Goal: Information Seeking & Learning: Compare options

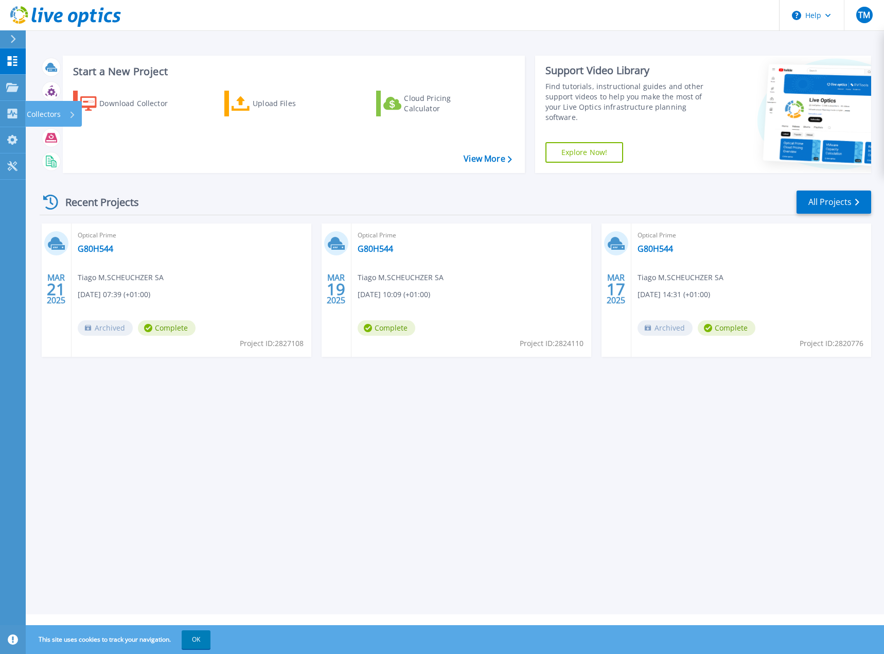
click at [41, 116] on p "Collectors" at bounding box center [44, 114] width 34 height 27
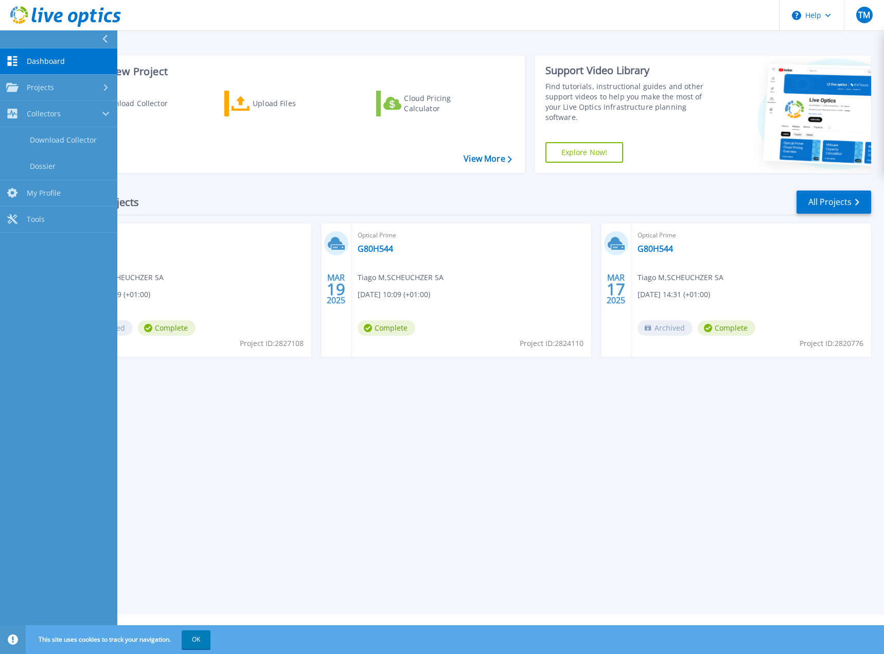
click at [52, 140] on link "Download Collector" at bounding box center [58, 140] width 117 height 26
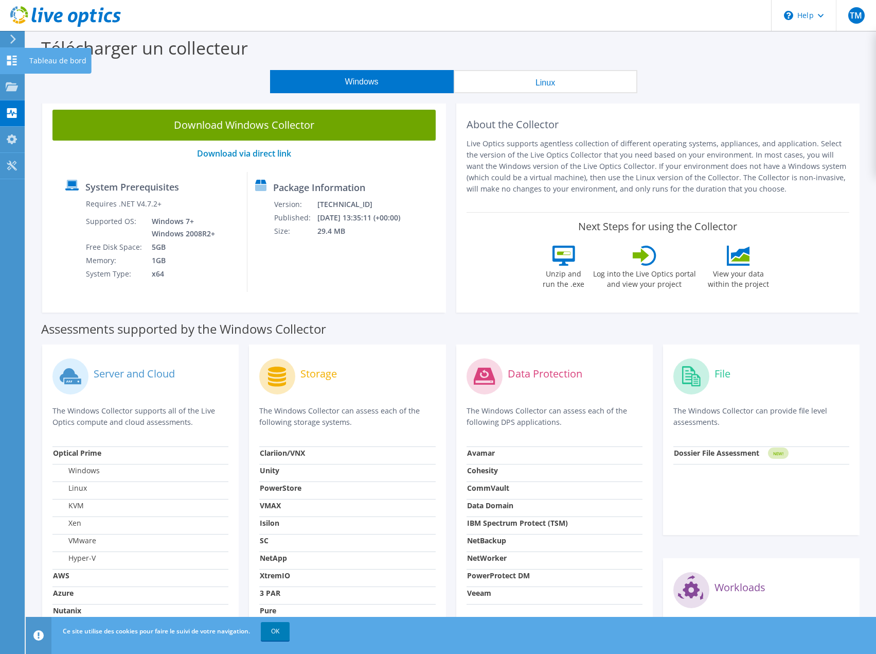
click at [58, 61] on div "Tableau de bord" at bounding box center [57, 61] width 67 height 26
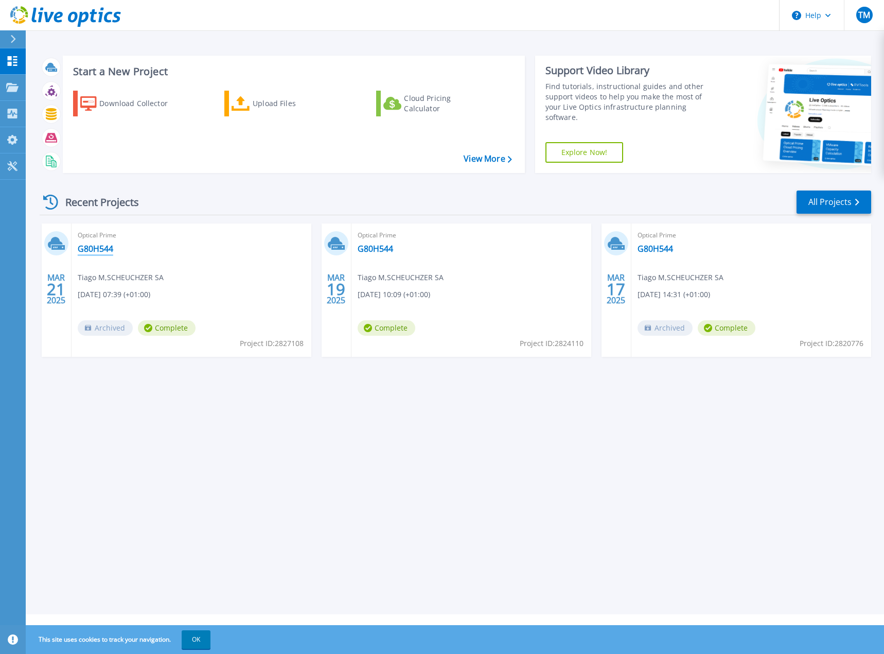
click at [85, 248] on link "G80H544" at bounding box center [96, 248] width 36 height 10
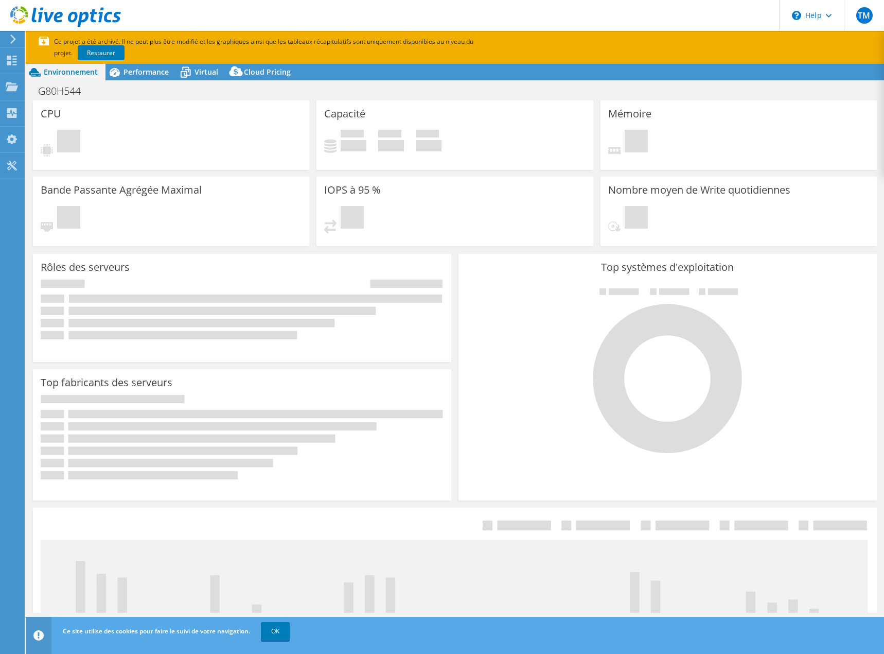
select select "USD"
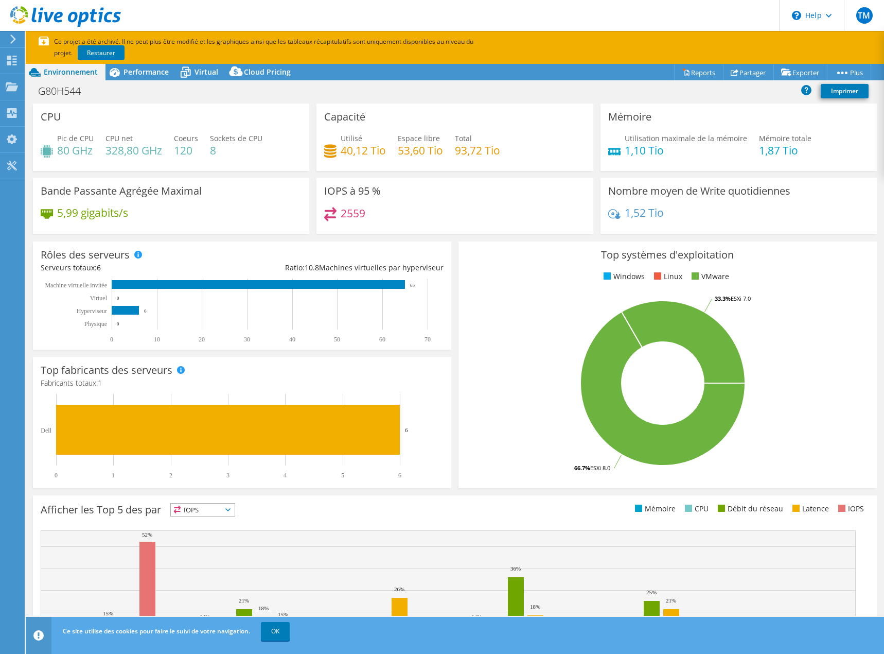
click at [137, 78] on div "Performance" at bounding box center [140, 72] width 71 height 16
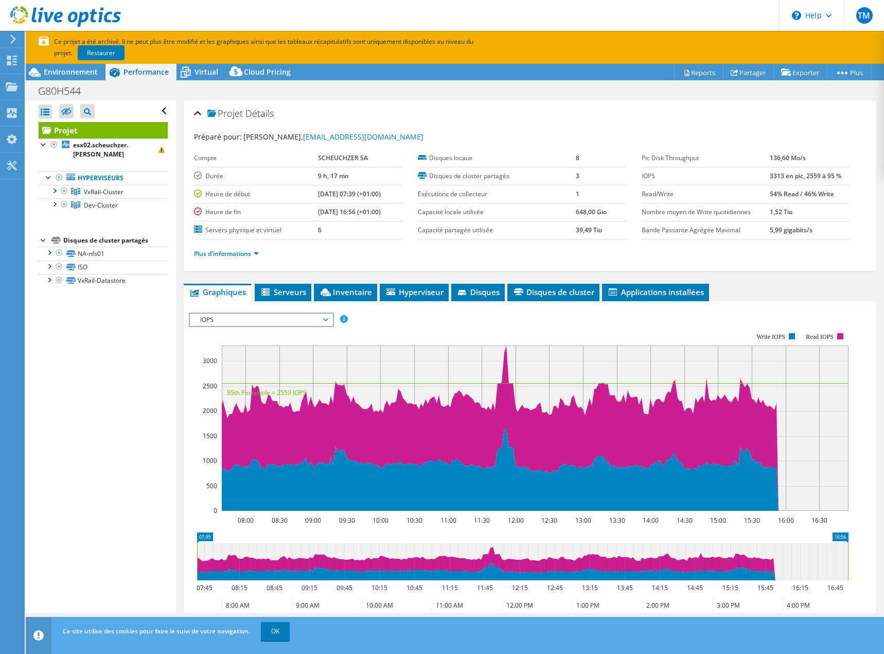
click at [54, 185] on div at bounding box center [54, 190] width 10 height 10
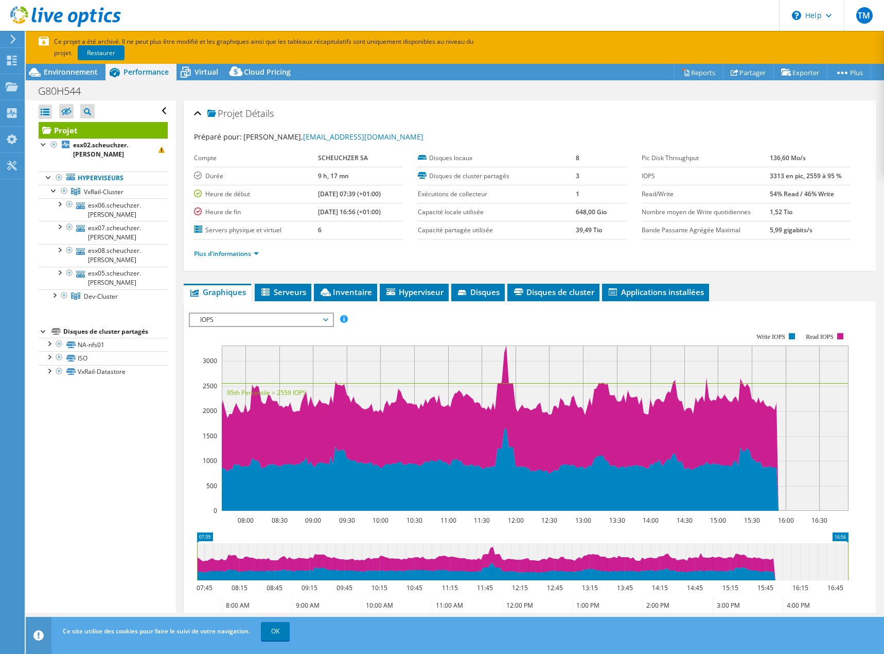
click at [58, 198] on div at bounding box center [59, 203] width 10 height 10
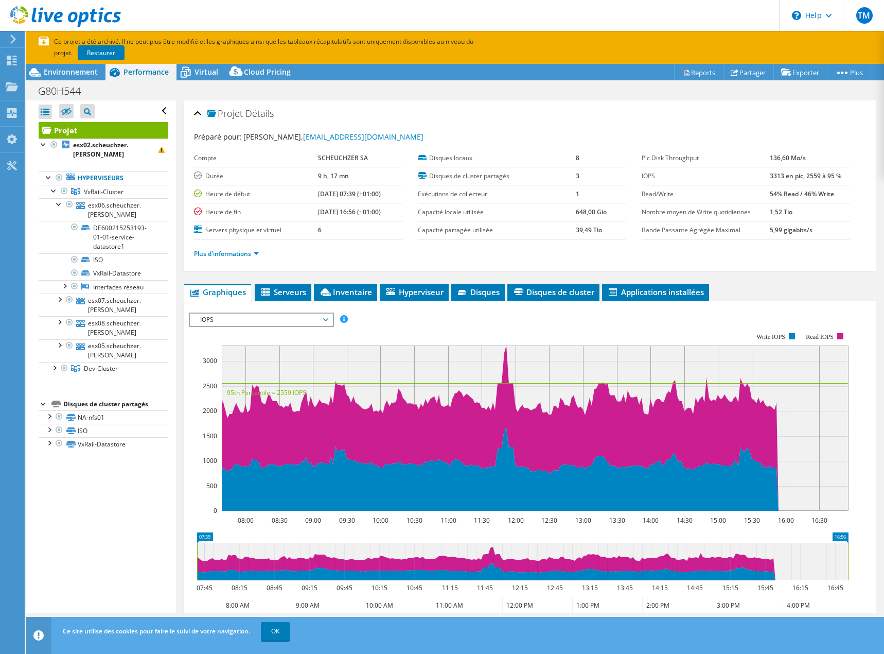
click at [59, 293] on div at bounding box center [59, 298] width 10 height 10
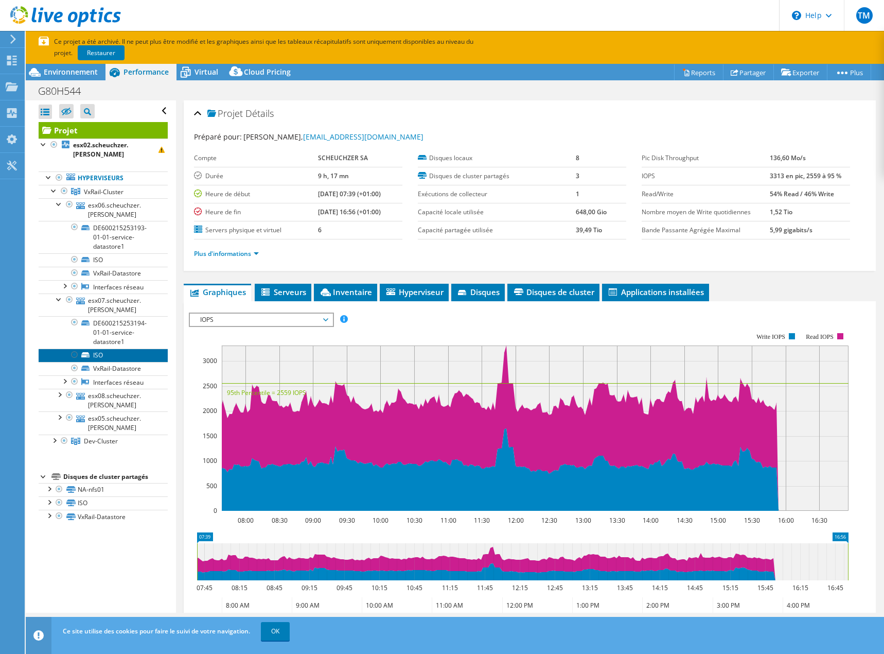
click at [99, 348] on link "ISO" at bounding box center [103, 354] width 129 height 13
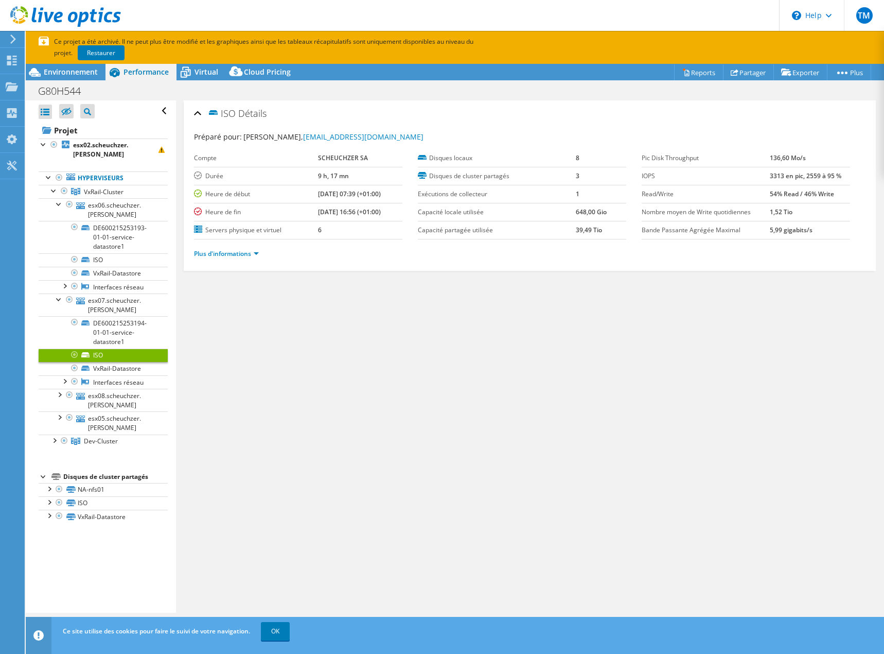
click at [110, 375] on link "Interfaces réseau" at bounding box center [103, 381] width 129 height 13
click at [55, 198] on link "Dev-Cluster" at bounding box center [103, 191] width 129 height 13
click at [55, 434] on div at bounding box center [54, 439] width 10 height 10
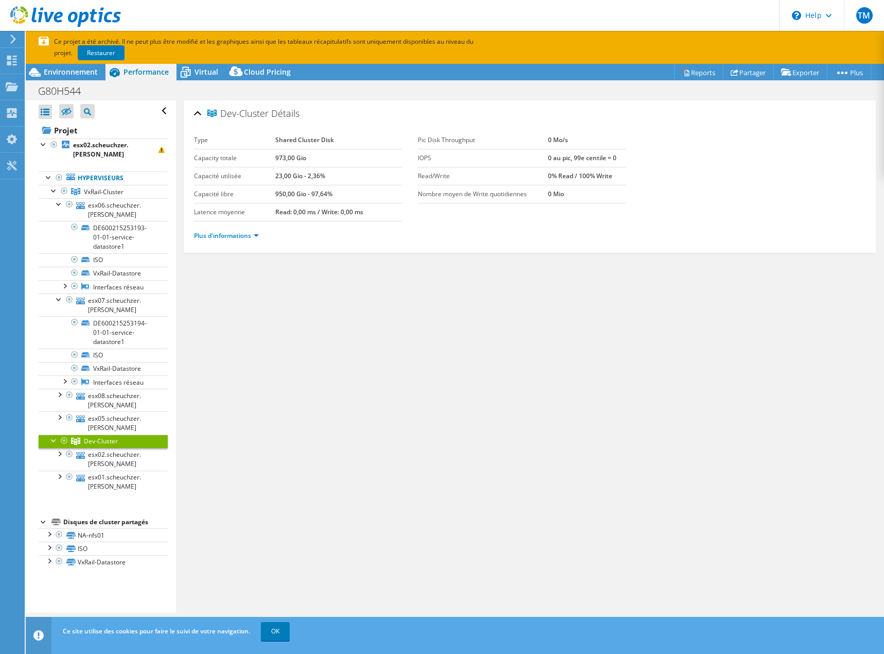
click at [57, 448] on div at bounding box center [59, 453] width 10 height 10
click at [104, 280] on link "Interfaces réseau" at bounding box center [103, 286] width 129 height 13
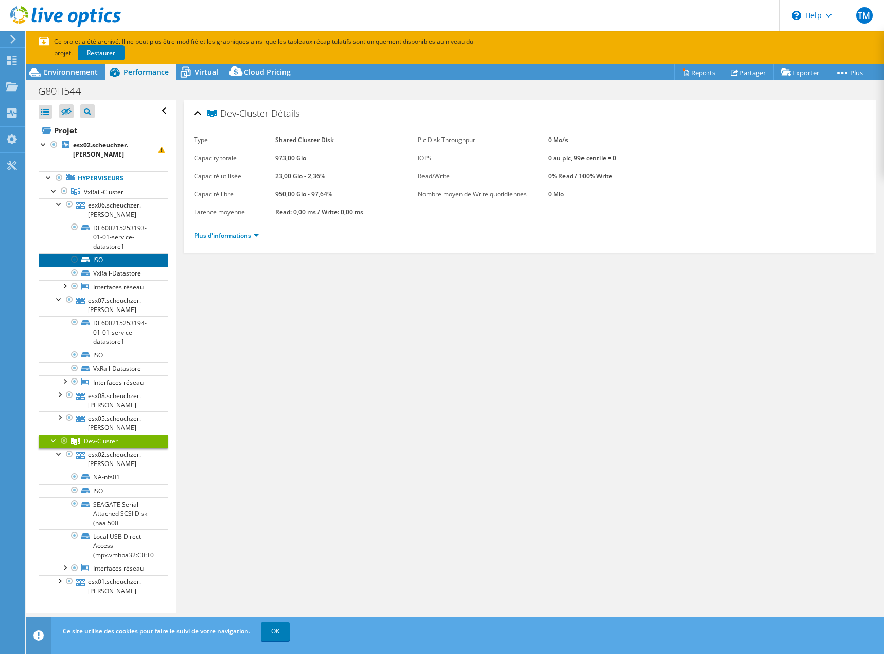
click at [96, 253] on link "ISO" at bounding box center [103, 259] width 129 height 13
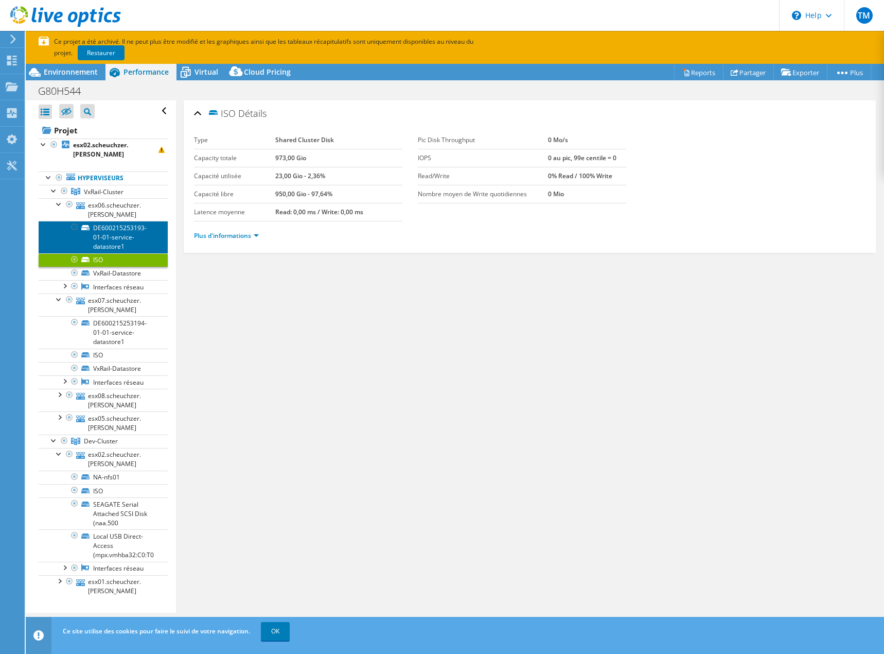
click at [107, 221] on link "DE600215253193-01-01-service-datastore1" at bounding box center [103, 237] width 129 height 32
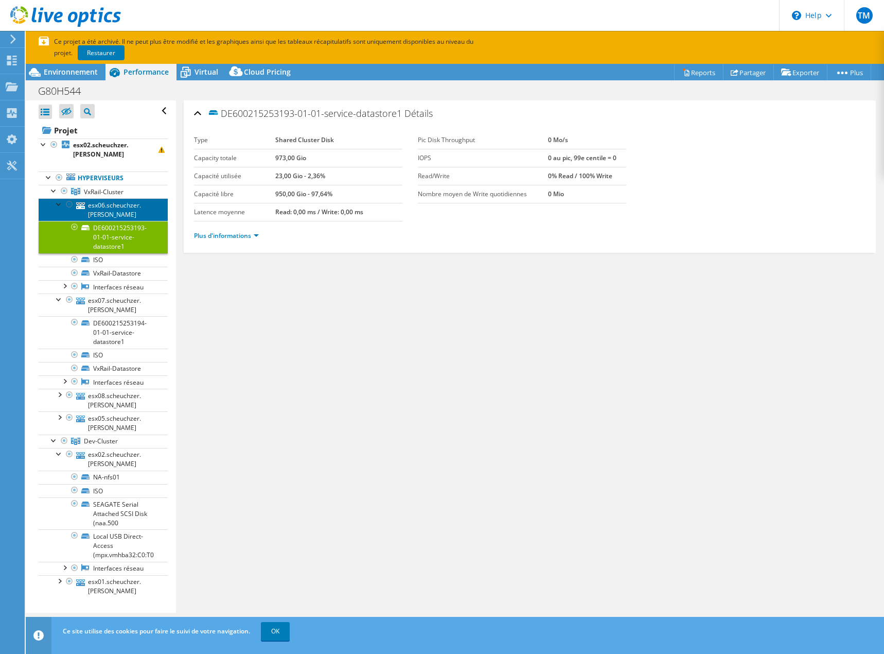
click at [94, 198] on link "esx06.scheuchzer.buss" at bounding box center [103, 209] width 129 height 23
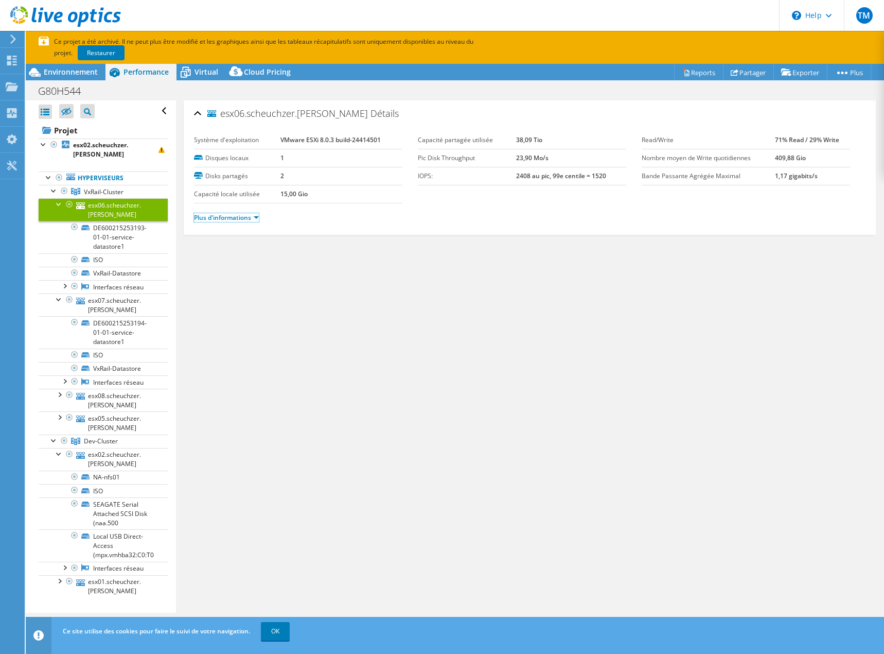
click at [258, 219] on link "Plus d'informations" at bounding box center [226, 217] width 65 height 9
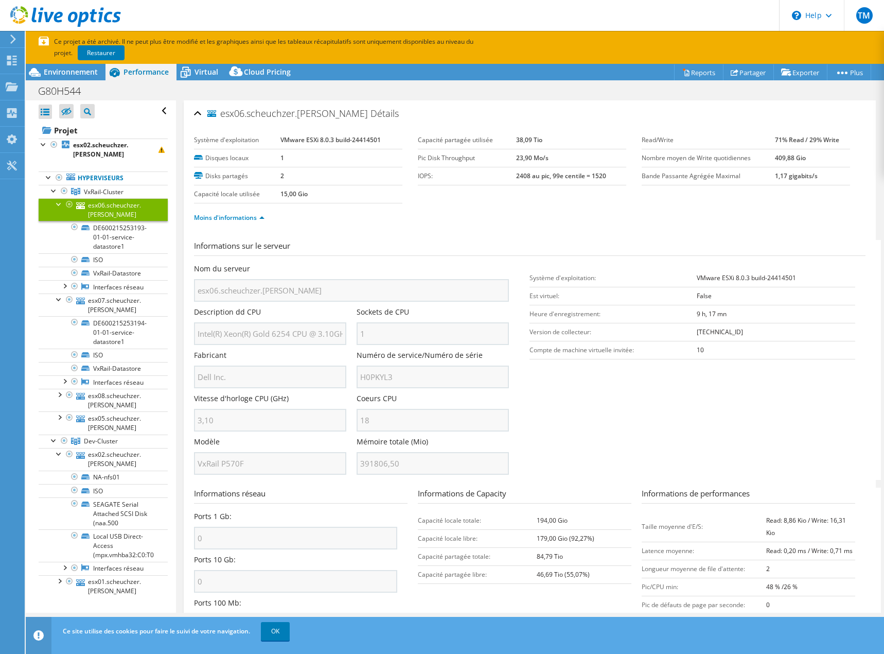
click at [218, 70] on div "Virtual" at bounding box center [200, 72] width 49 height 16
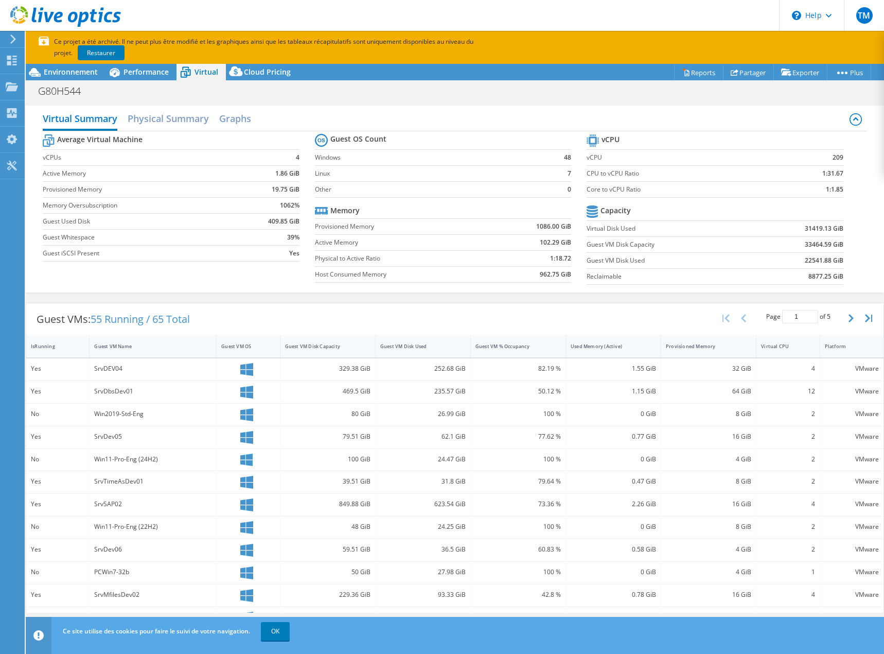
click at [263, 75] on span "Cloud Pricing" at bounding box center [267, 72] width 47 height 10
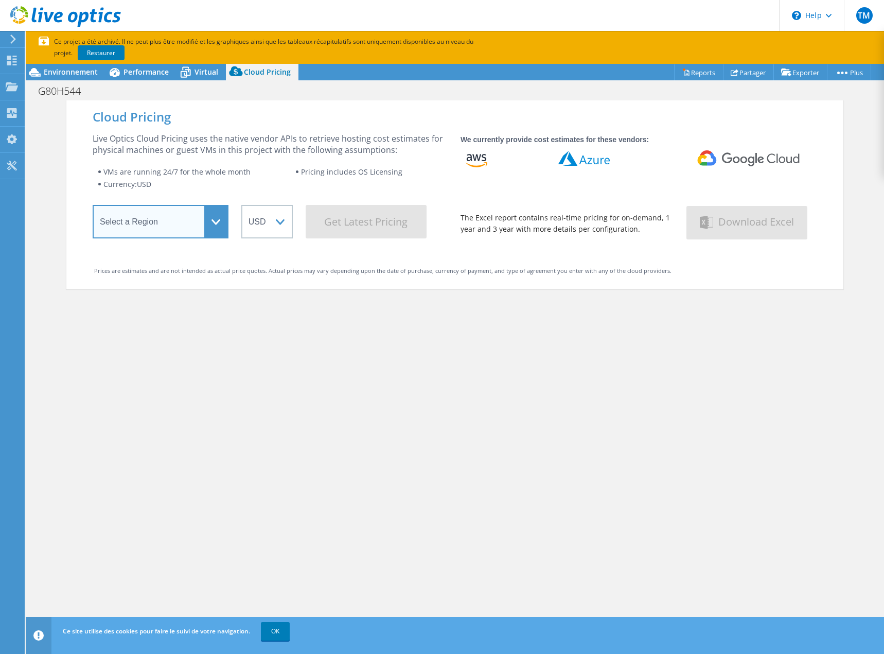
click at [218, 231] on select "Select a Region Asia Pacific (Hong Kong) Asia Pacific (Mumbai) Asia Pacific (Se…" at bounding box center [161, 221] width 136 height 33
select select "EUFrankfurt"
click at [93, 208] on select "Select a Region Asia Pacific (Hong Kong) Asia Pacific (Mumbai) Asia Pacific (Se…" at bounding box center [161, 221] width 136 height 33
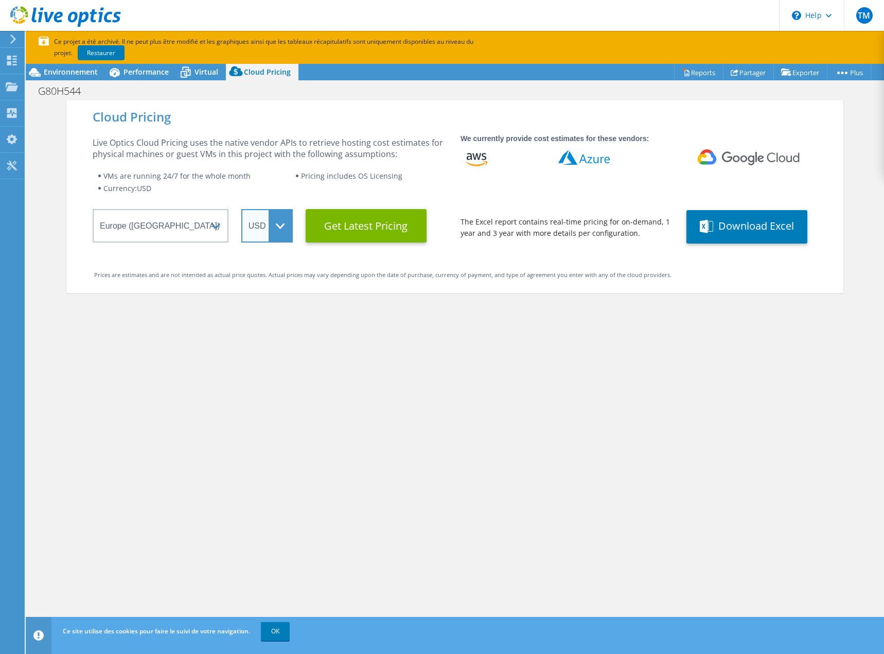
click at [269, 223] on select "ARS AUD BRL CAD CHF CLP CNY DKK EUR GBP HKD HUF INR JPY MXN MYR NOK NZD PEN SEK…" at bounding box center [266, 225] width 51 height 33
click at [241, 209] on select "ARS AUD BRL CAD CHF CLP CNY DKK EUR GBP HKD HUF INR JPY MXN MYR NOK NZD PEN SEK…" at bounding box center [266, 225] width 51 height 33
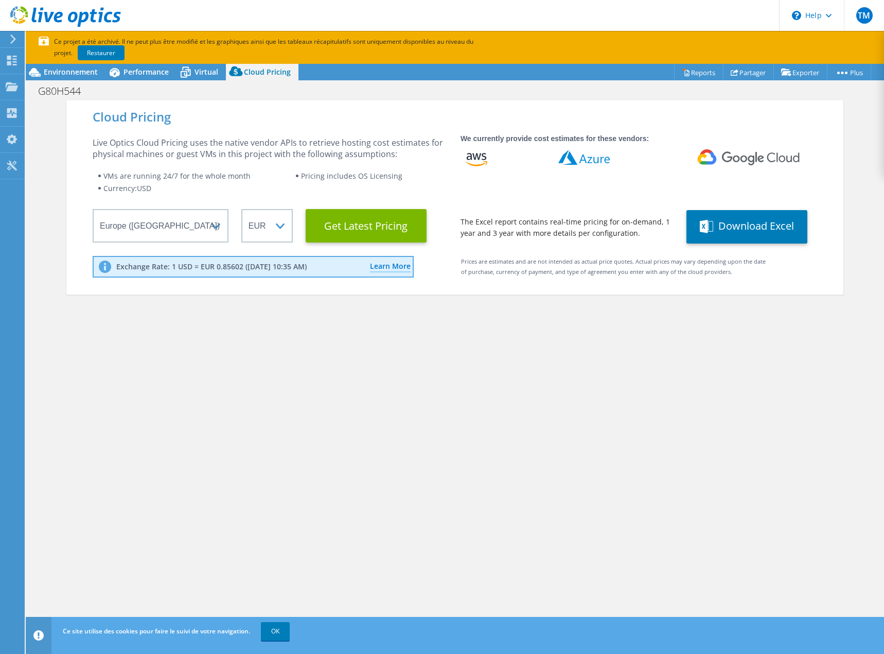
click at [352, 232] on Latest "Get Latest Pricing" at bounding box center [366, 225] width 121 height 33
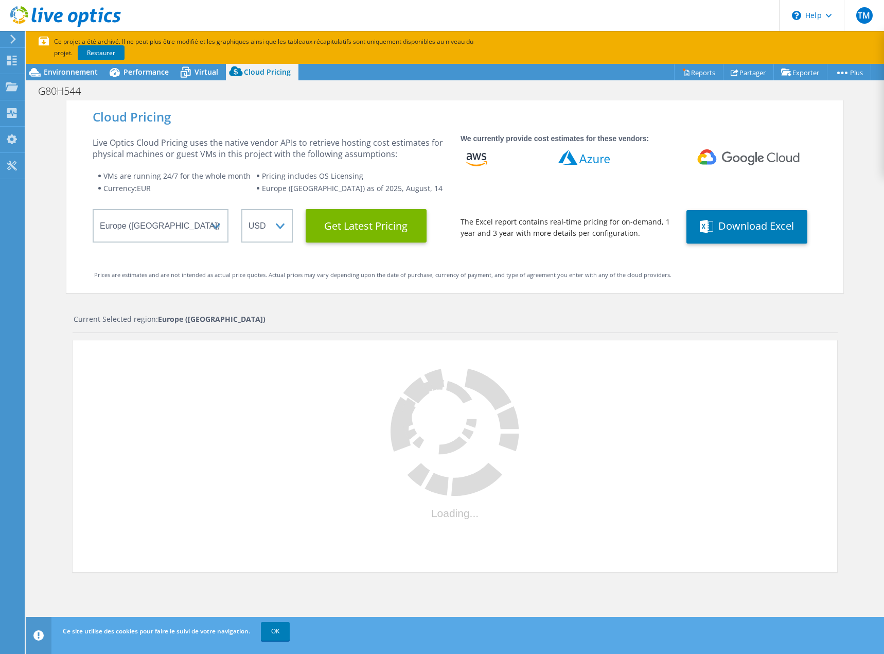
select select "EUR"
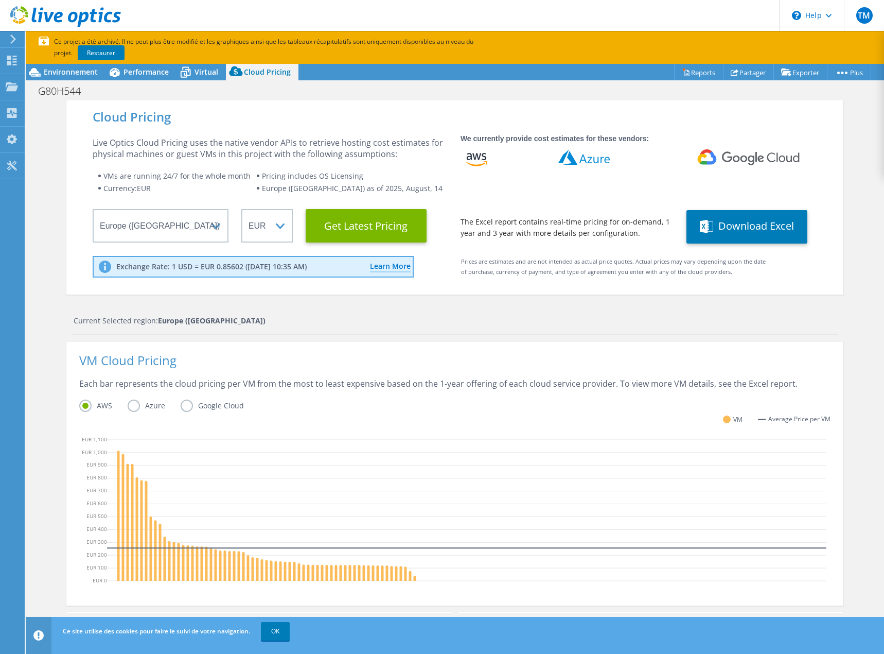
click at [134, 404] on label "Azure" at bounding box center [154, 405] width 53 height 12
click at [0, 0] on input "Azure" at bounding box center [0, 0] width 0 height 0
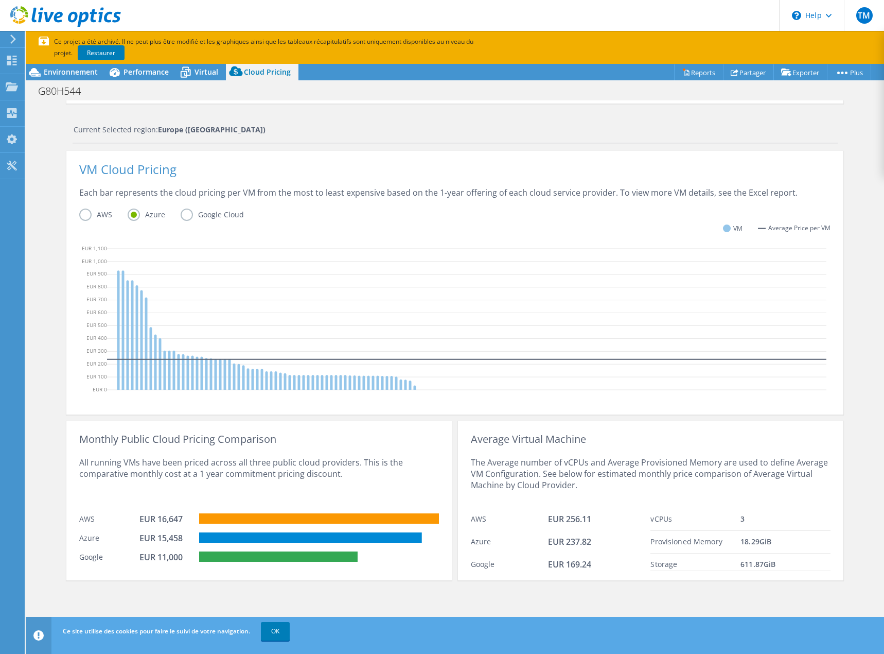
scroll to position [191, 0]
click at [431, 130] on div "Current Selected region: Europe (Frankfurt)" at bounding box center [456, 128] width 764 height 11
click at [14, 85] on use at bounding box center [12, 86] width 12 height 9
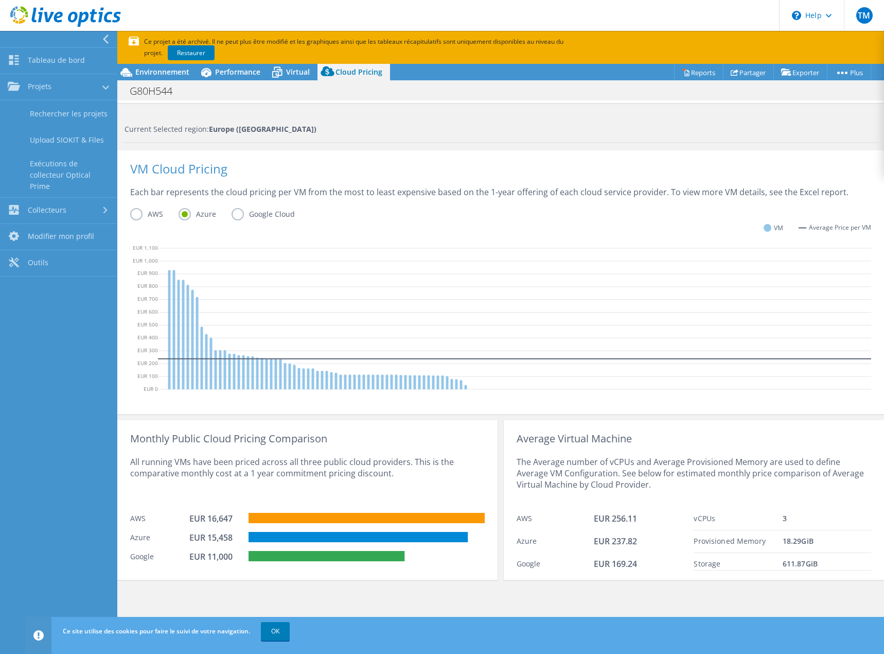
click at [61, 118] on link "Rechercher les projets" at bounding box center [58, 113] width 117 height 26
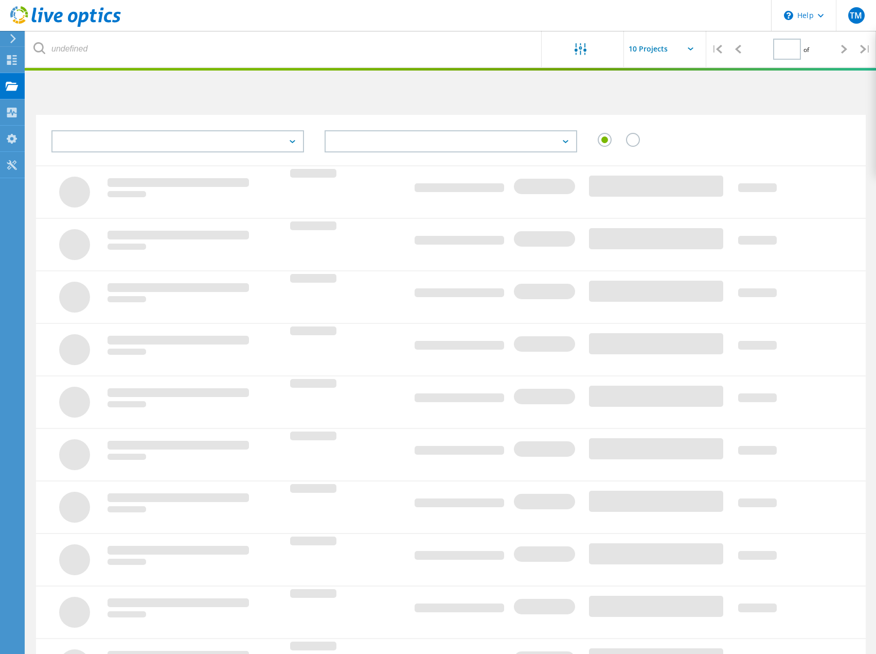
type input "1"
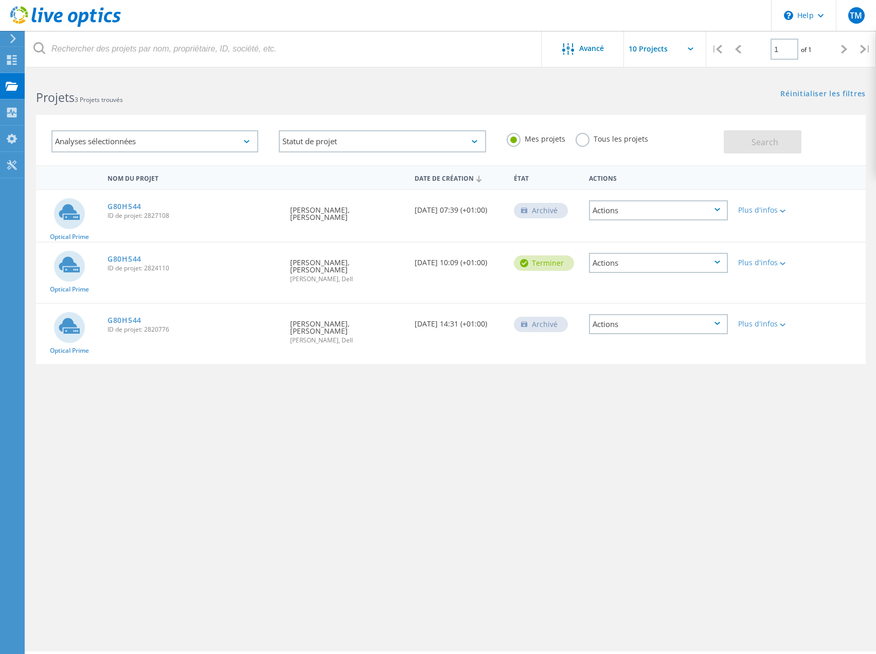
click at [130, 255] on link "G80H544" at bounding box center [125, 258] width 34 height 7
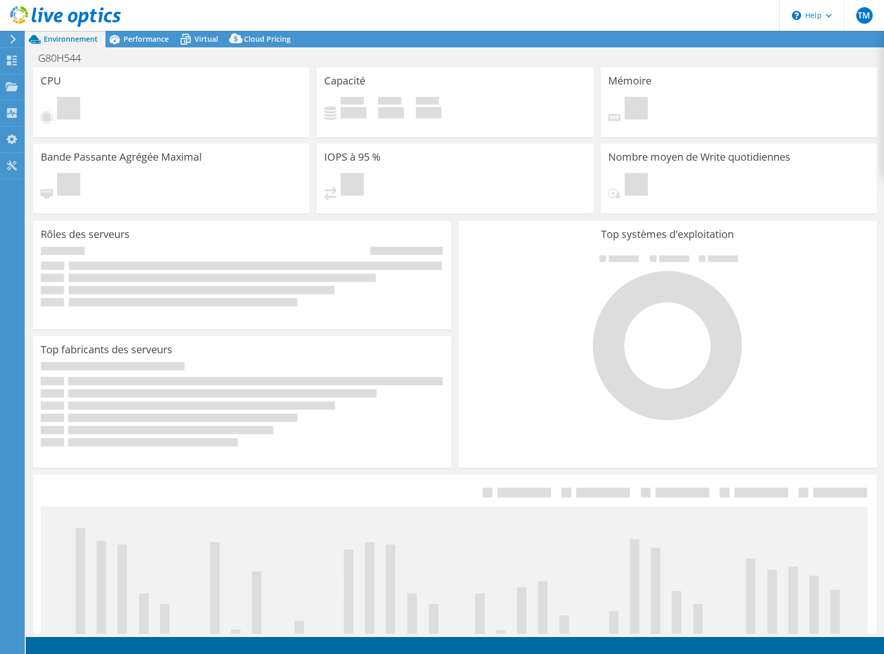
select select "EUFrankfurt"
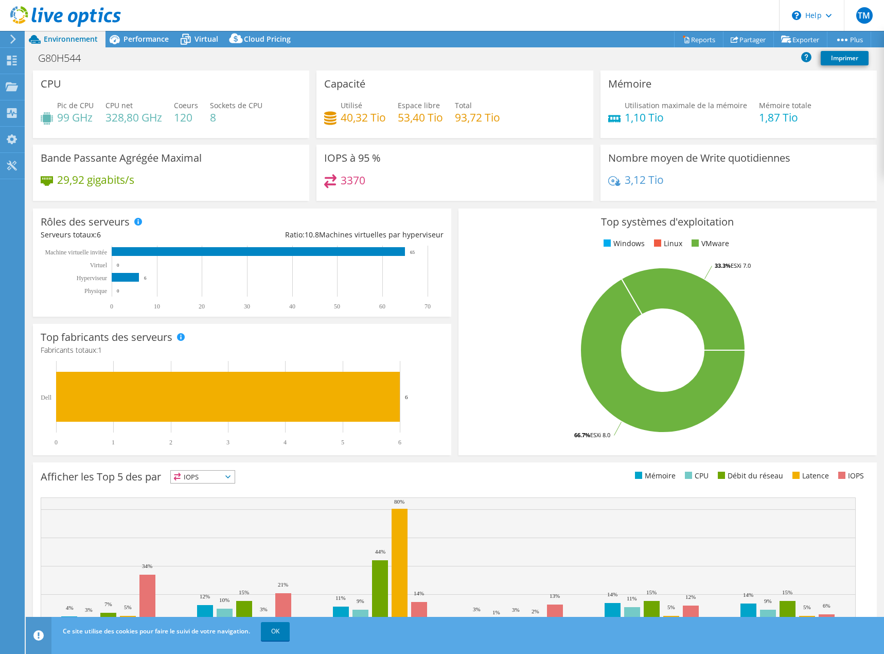
click at [245, 44] on icon at bounding box center [236, 40] width 21 height 21
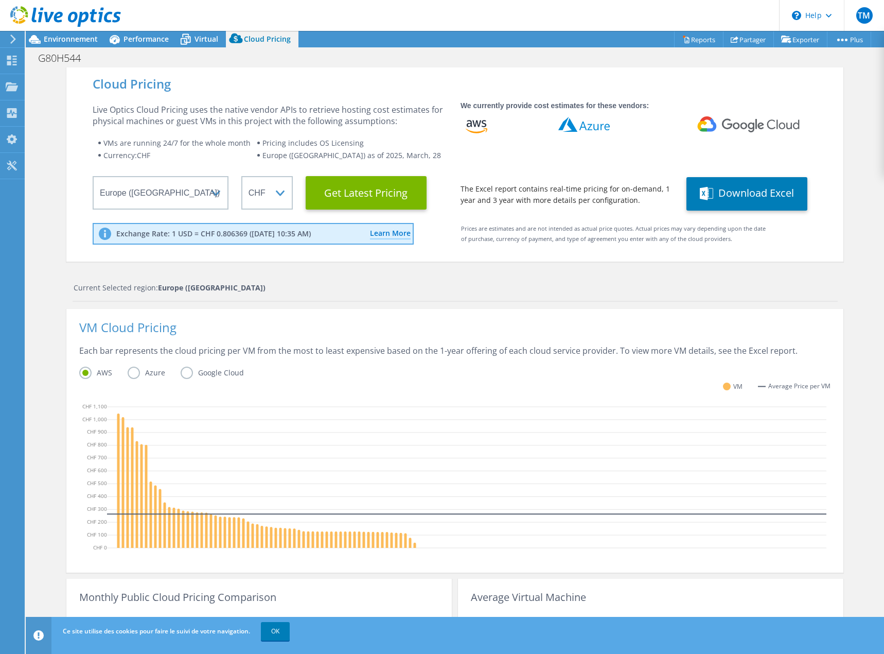
scroll to position [68, 0]
click at [367, 195] on Latest "Get Latest Pricing" at bounding box center [366, 192] width 121 height 33
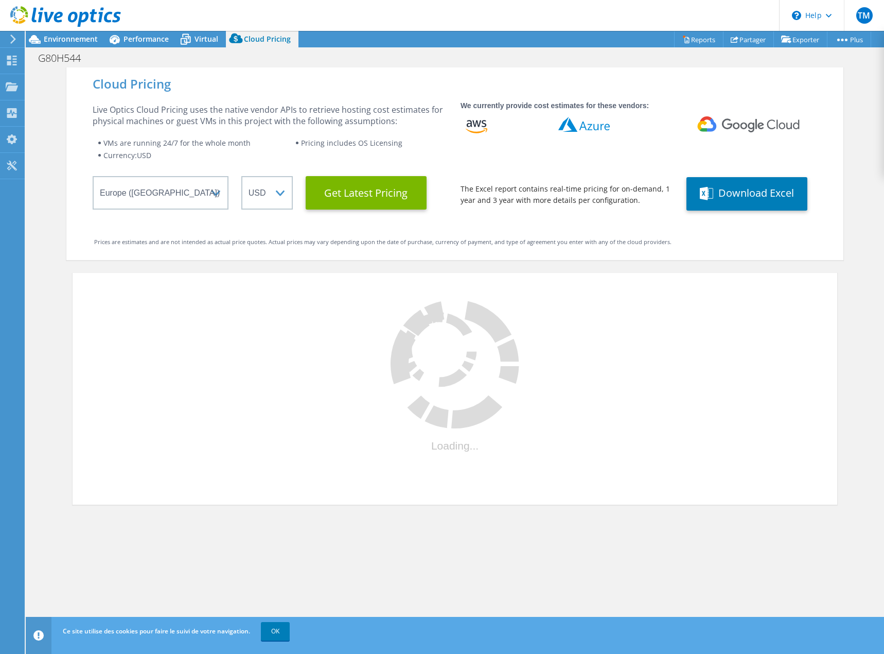
select select "CHF"
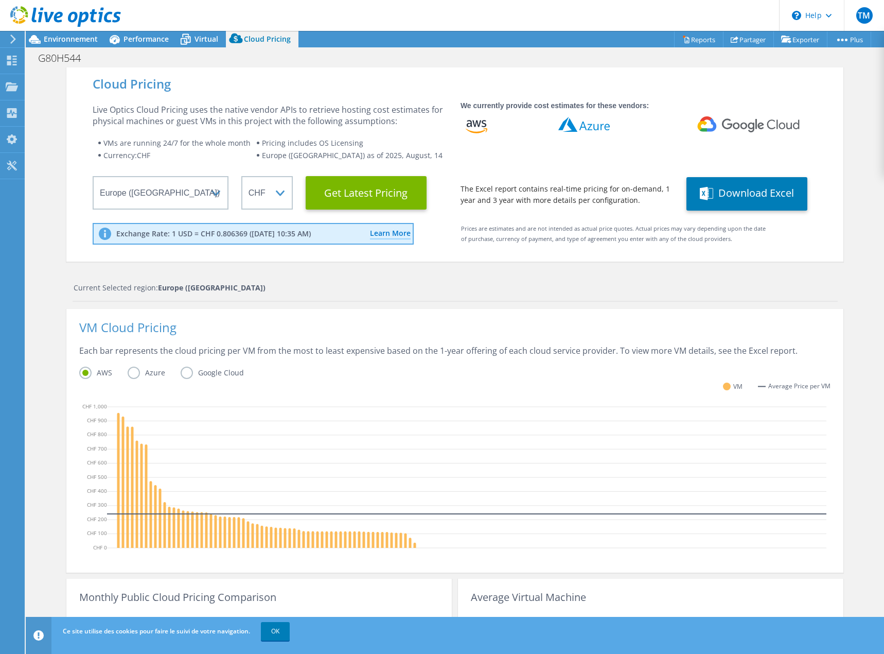
click at [150, 373] on label "Azure" at bounding box center [154, 372] width 53 height 12
click at [0, 0] on input "Azure" at bounding box center [0, 0] width 0 height 0
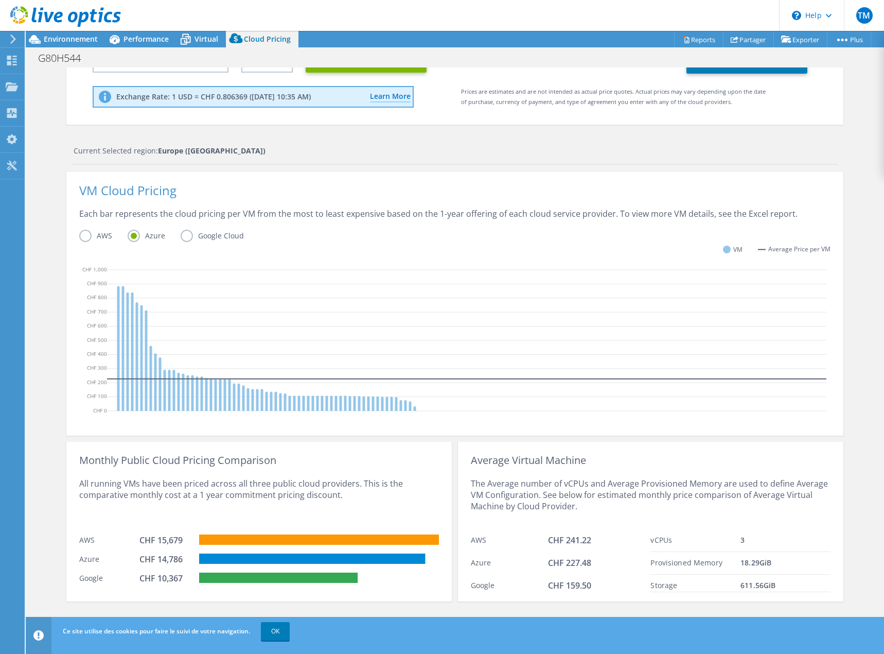
scroll to position [137, 0]
click at [272, 629] on link "OK" at bounding box center [275, 631] width 29 height 19
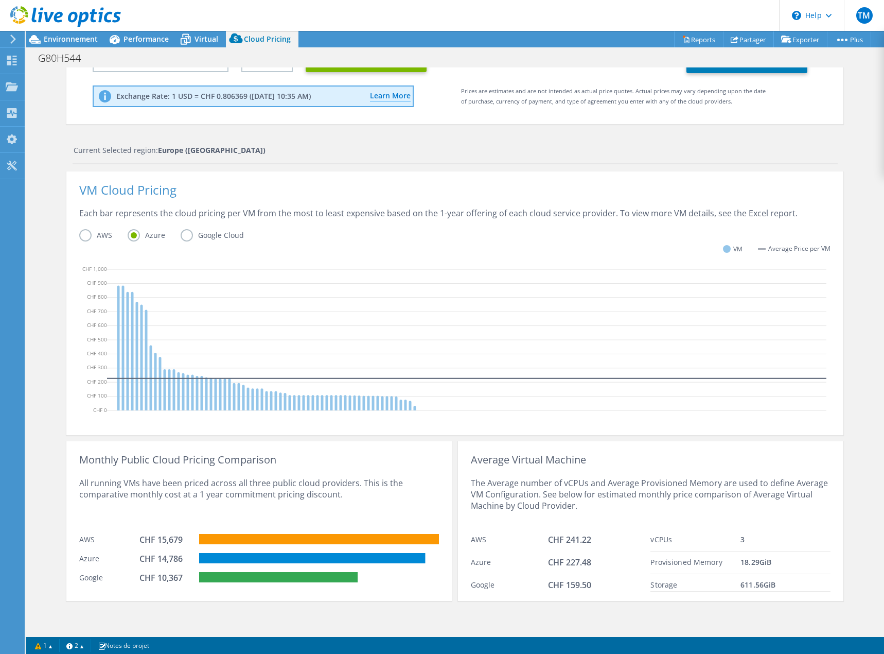
click at [405, 457] on div "Monthly Public Cloud Pricing Comparison" at bounding box center [259, 459] width 360 height 11
click at [52, 641] on link "1" at bounding box center [44, 645] width 32 height 13
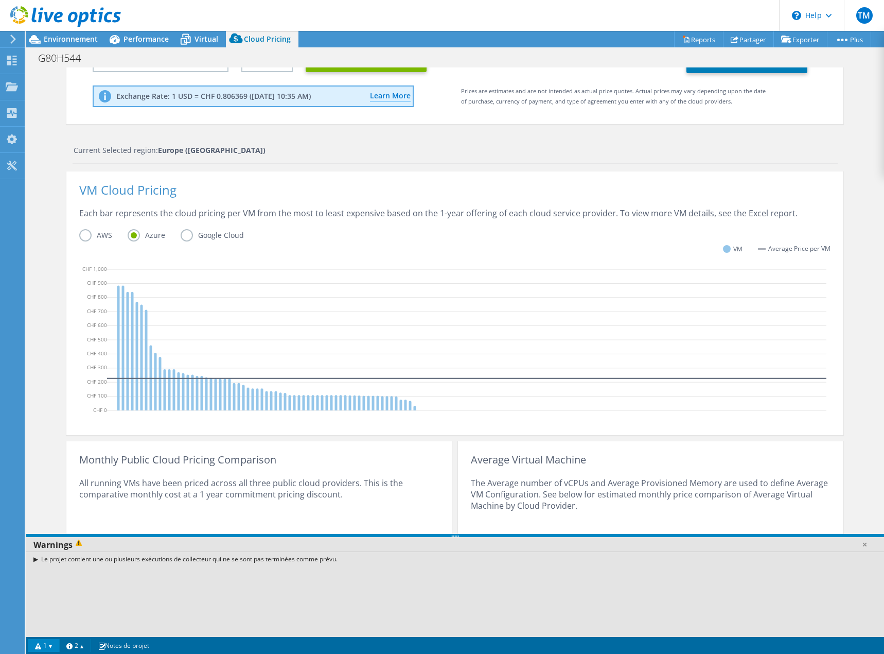
click at [33, 557] on div "Le projet contient une ou plusieurs exécutions de collecteur qui ne se sont pas…" at bounding box center [455, 558] width 858 height 15
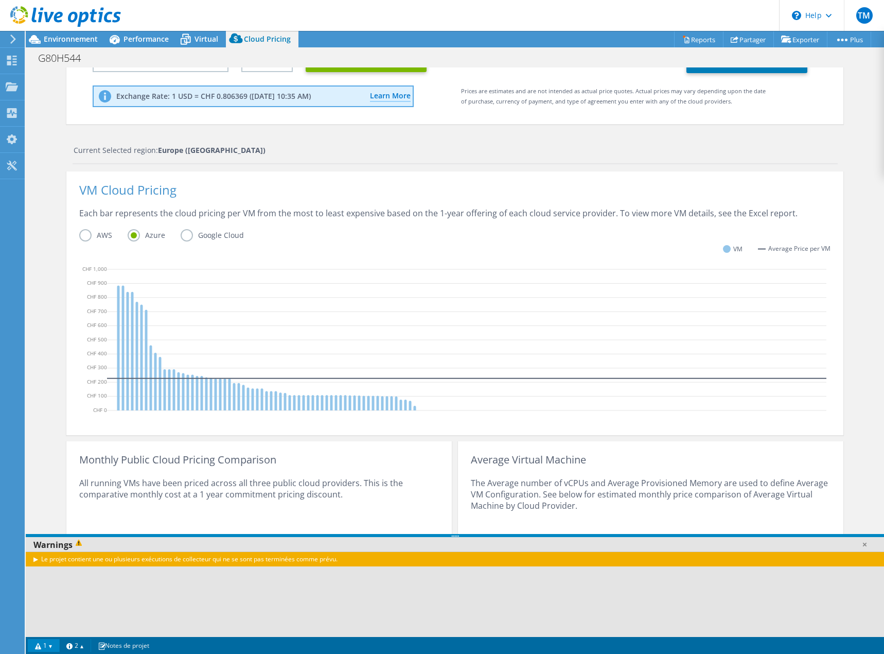
click at [40, 562] on div "Le projet contient une ou plusieurs exécutions de collecteur qui ne se sont pas…" at bounding box center [455, 558] width 858 height 15
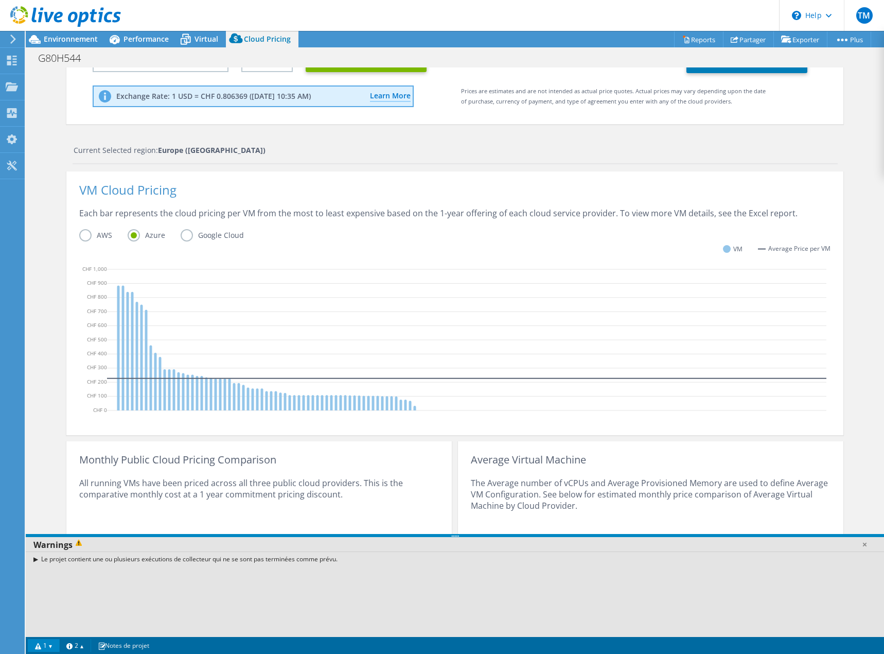
click at [39, 558] on div "Le projet contient une ou plusieurs exécutions de collecteur qui ne se sont pas…" at bounding box center [455, 558] width 858 height 15
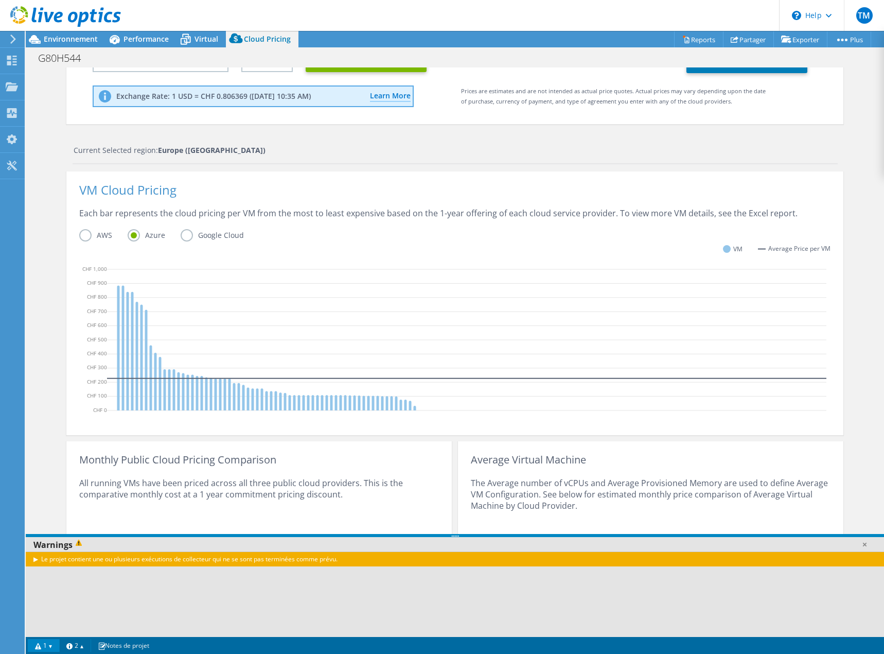
click at [34, 558] on div "Le projet contient une ou plusieurs exécutions de collecteur qui ne se sont pas…" at bounding box center [455, 558] width 858 height 15
